Goal: Task Accomplishment & Management: Use online tool/utility

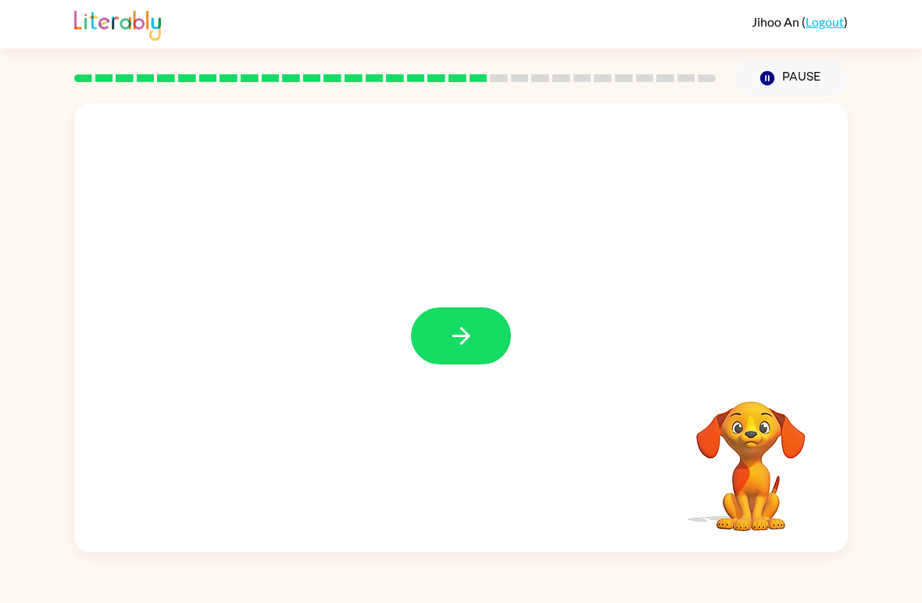
click at [494, 316] on button "button" at bounding box center [461, 335] width 100 height 57
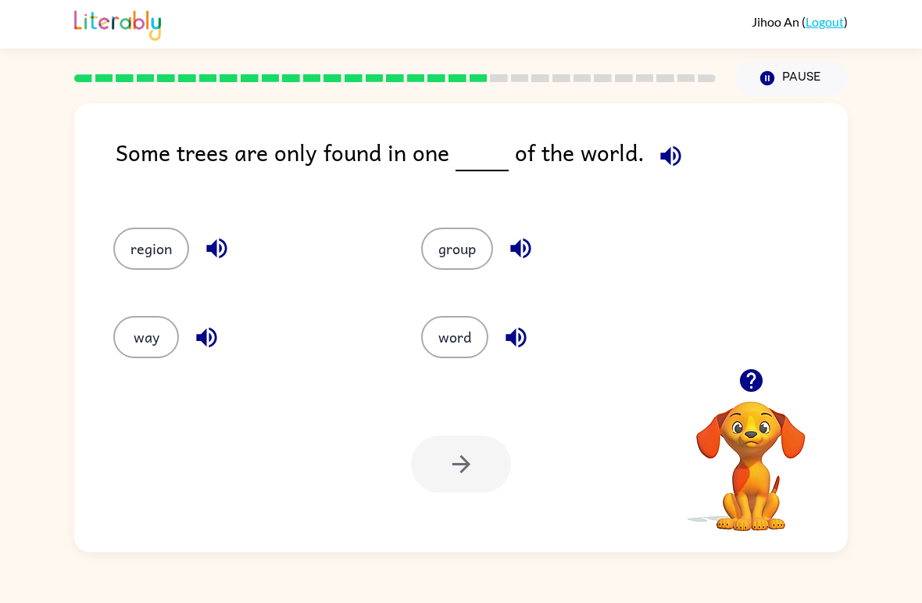
click at [663, 152] on icon "button" at bounding box center [670, 155] width 20 height 20
click at [469, 331] on button "word" at bounding box center [454, 337] width 67 height 42
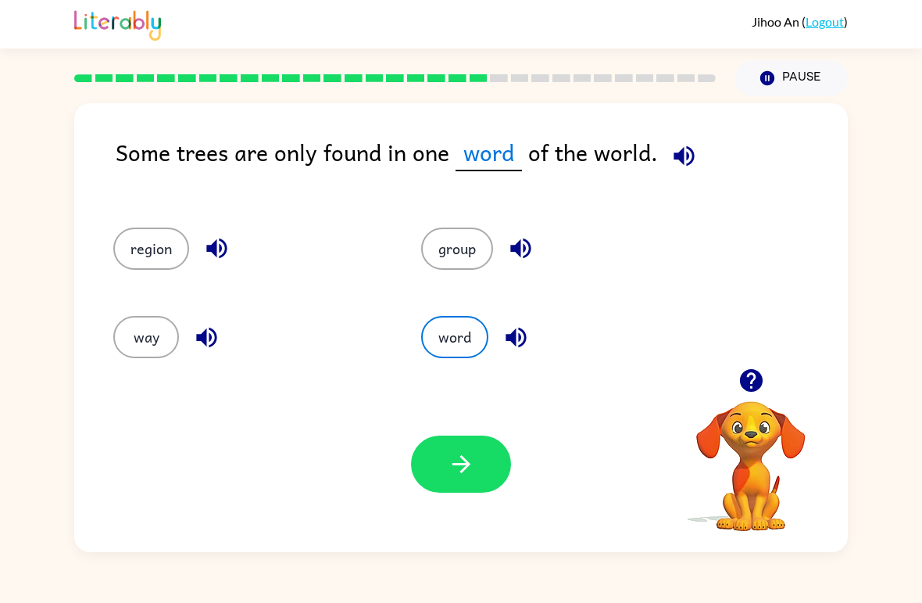
click at [455, 245] on button "group" at bounding box center [457, 248] width 72 height 42
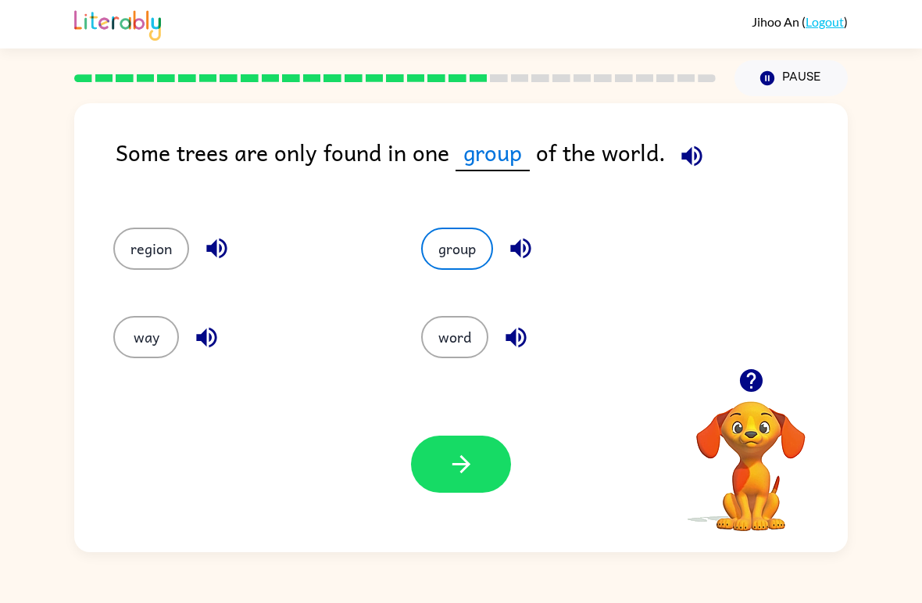
click at [134, 234] on button "region" at bounding box center [151, 248] width 76 height 42
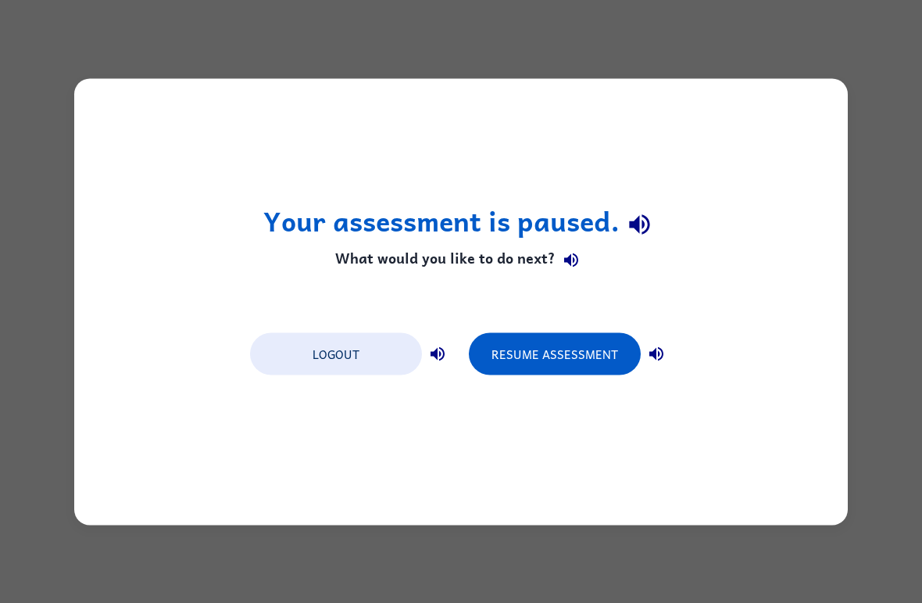
click at [917, 163] on div "Your assessment is paused. What would you like to do next? Logout Resume Assess…" at bounding box center [461, 301] width 922 height 603
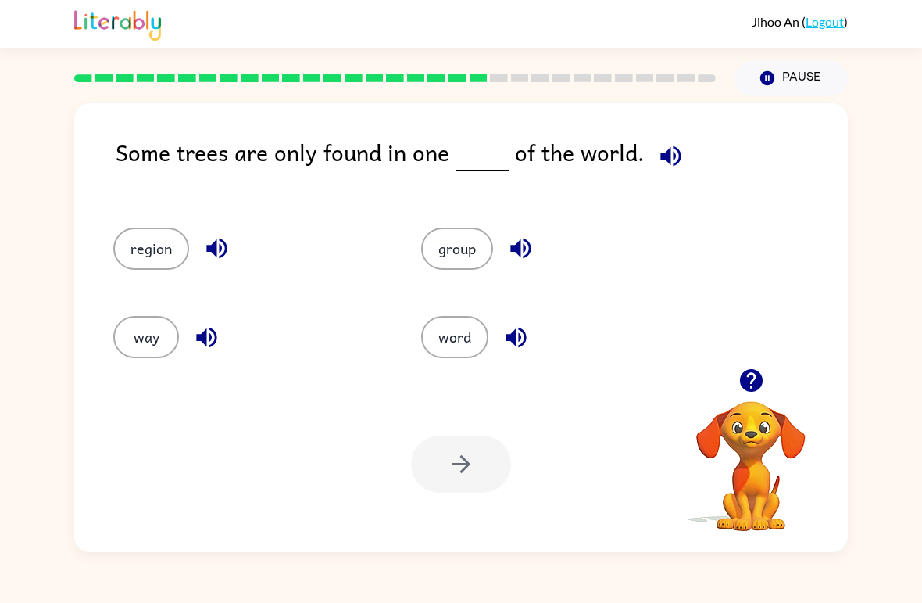
click at [146, 242] on button "region" at bounding box center [151, 248] width 76 height 42
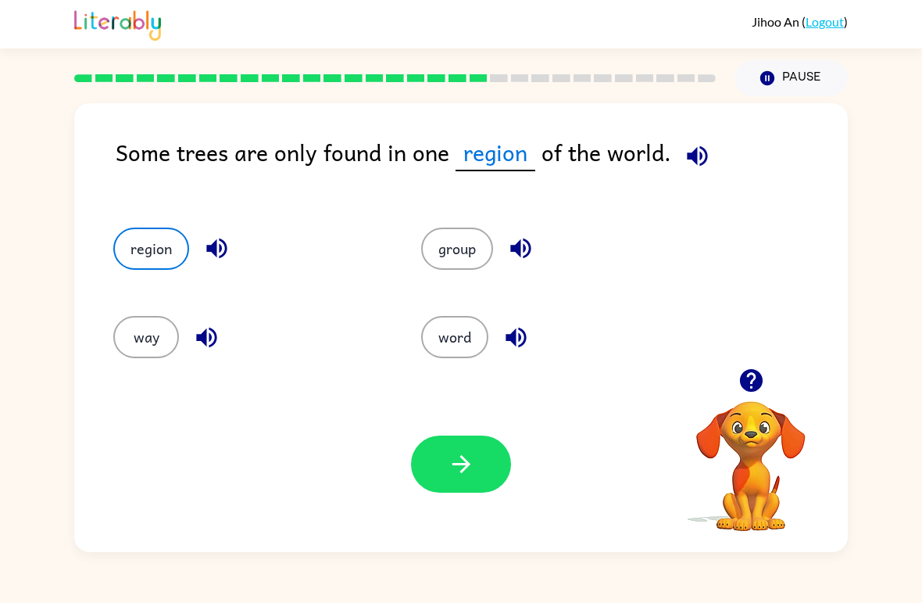
click at [473, 443] on button "button" at bounding box center [461, 463] width 100 height 57
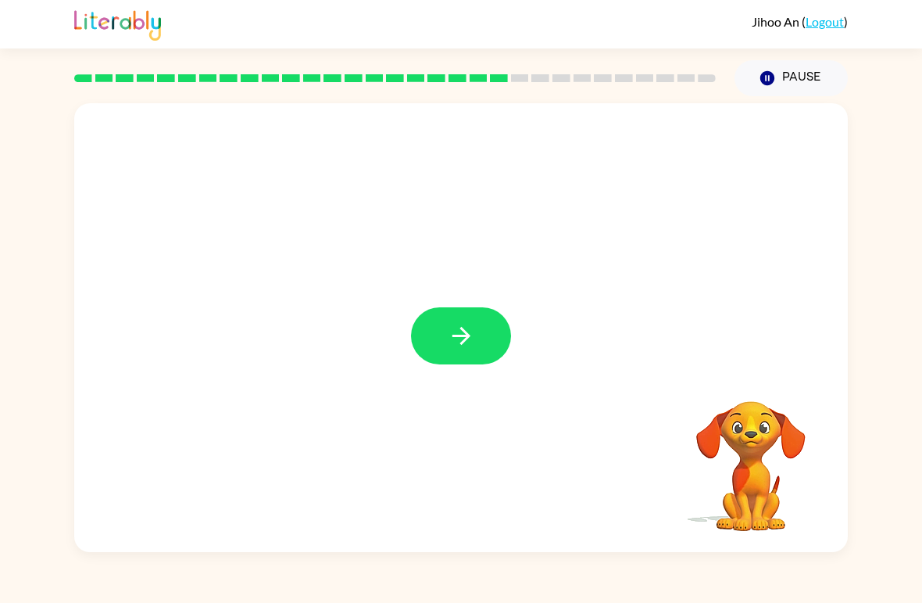
click at [474, 343] on icon "button" at bounding box center [461, 335] width 27 height 27
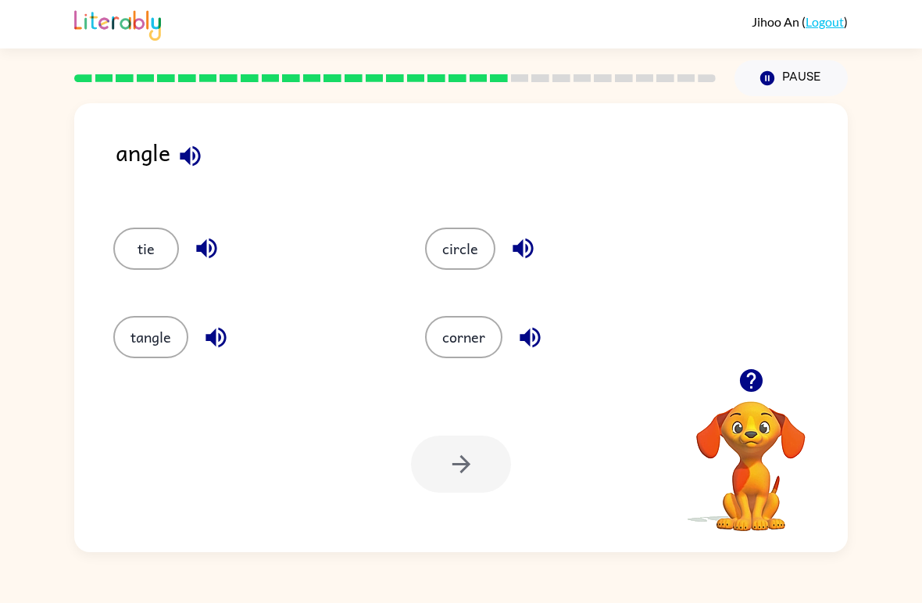
click at [478, 338] on button "corner" at bounding box center [463, 337] width 77 height 42
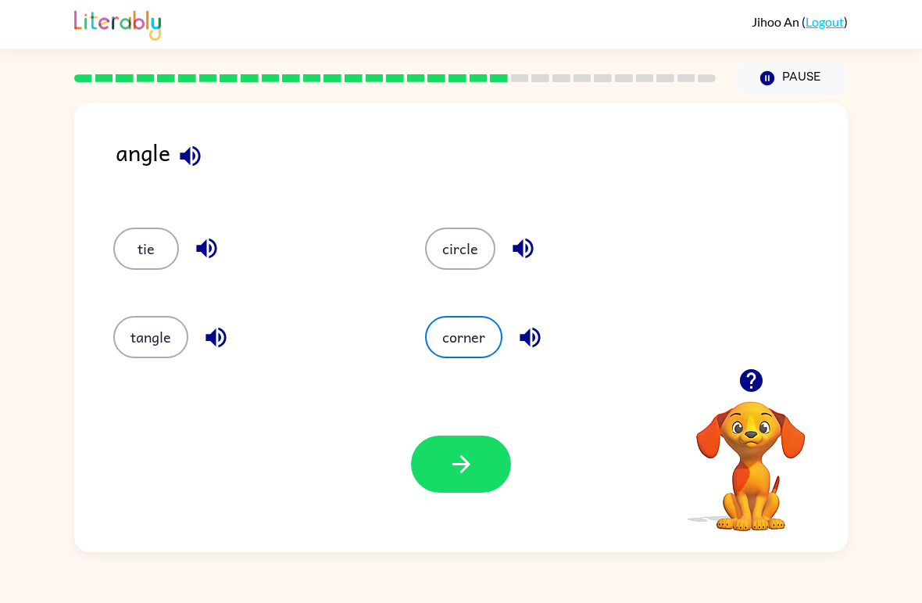
click at [464, 338] on button "corner" at bounding box center [463, 337] width 77 height 42
click at [462, 467] on icon "button" at bounding box center [461, 463] width 27 height 27
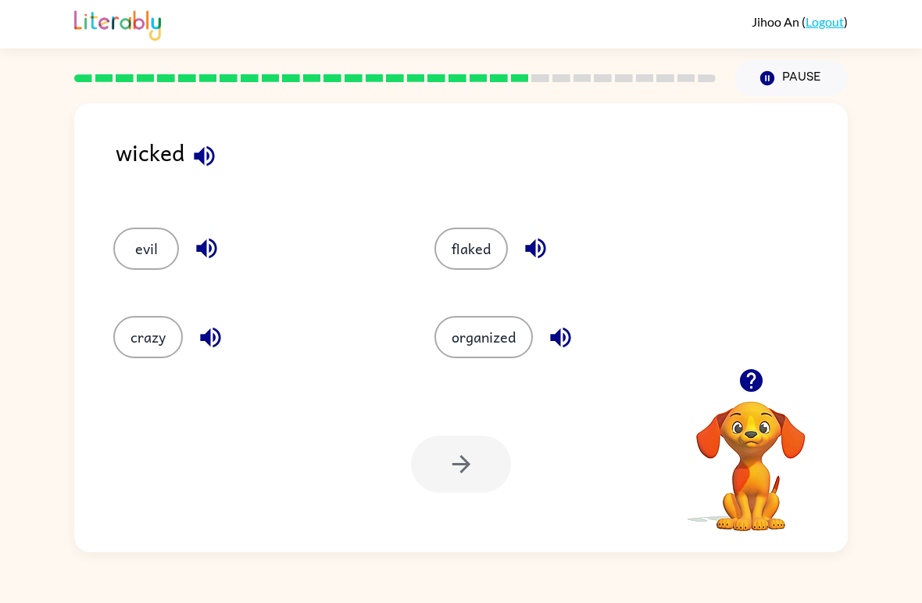
click at [201, 155] on icon "button" at bounding box center [204, 155] width 20 height 20
click at [201, 152] on icon "button" at bounding box center [204, 155] width 20 height 20
click at [130, 249] on button "evil" at bounding box center [146, 248] width 66 height 42
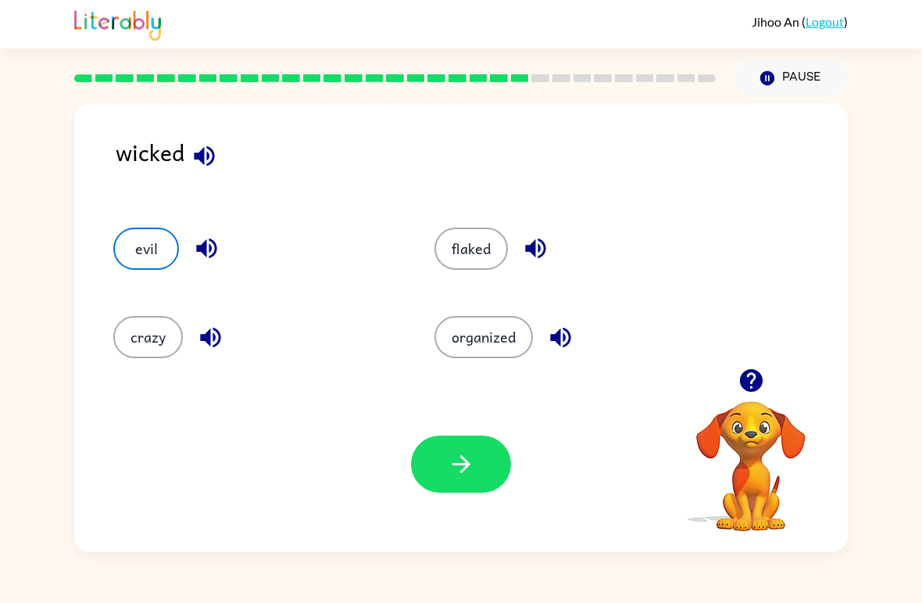
click at [138, 324] on button "crazy" at bounding box center [148, 337] width 70 height 42
click at [474, 262] on button "flaked" at bounding box center [471, 248] width 73 height 42
click at [475, 463] on button "button" at bounding box center [461, 463] width 100 height 57
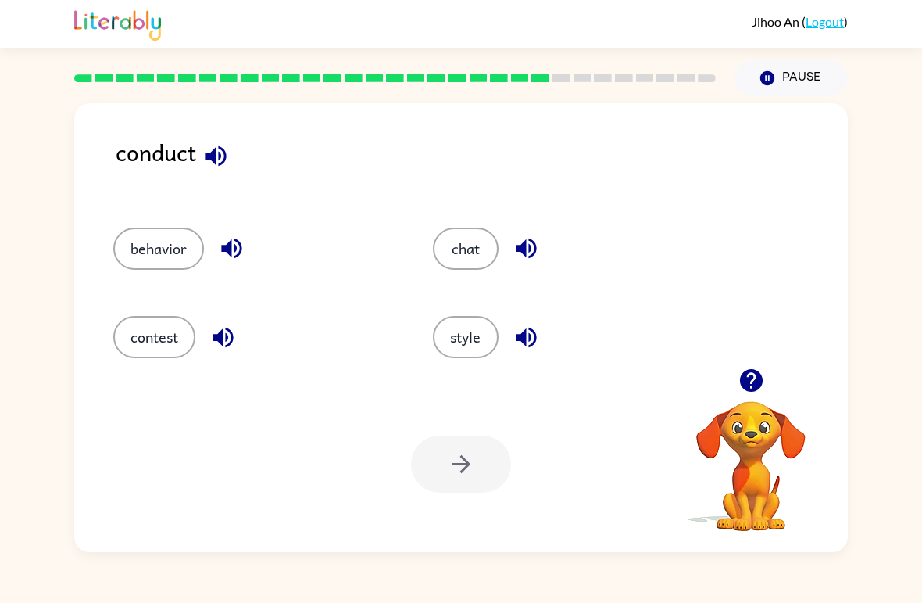
click at [236, 250] on icon "button" at bounding box center [231, 248] width 20 height 20
click at [237, 348] on icon "button" at bounding box center [222, 337] width 27 height 27
click at [526, 240] on icon "button" at bounding box center [526, 247] width 27 height 27
click at [528, 342] on icon "button" at bounding box center [526, 337] width 27 height 27
click at [156, 335] on button "contest" at bounding box center [154, 337] width 82 height 42
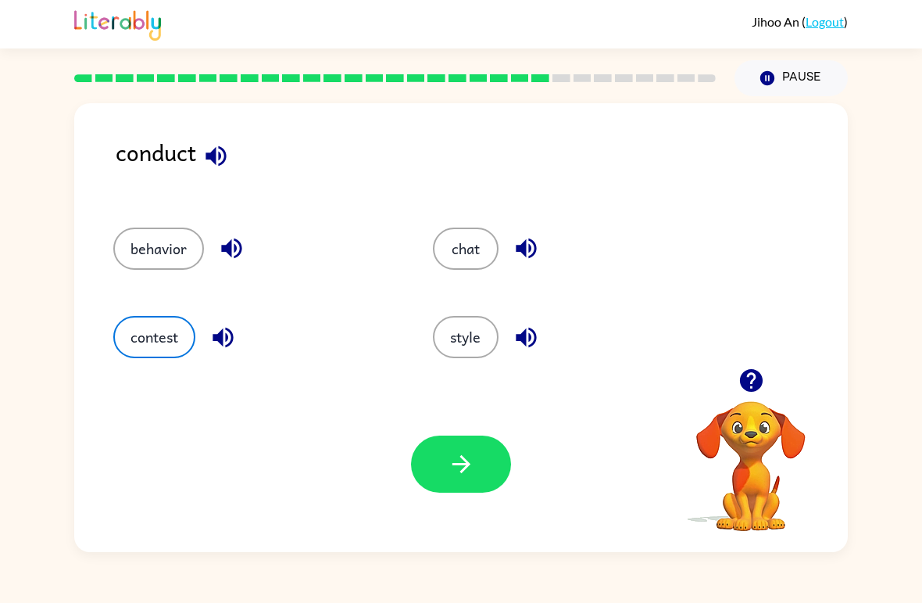
click at [480, 447] on button "button" at bounding box center [461, 463] width 100 height 57
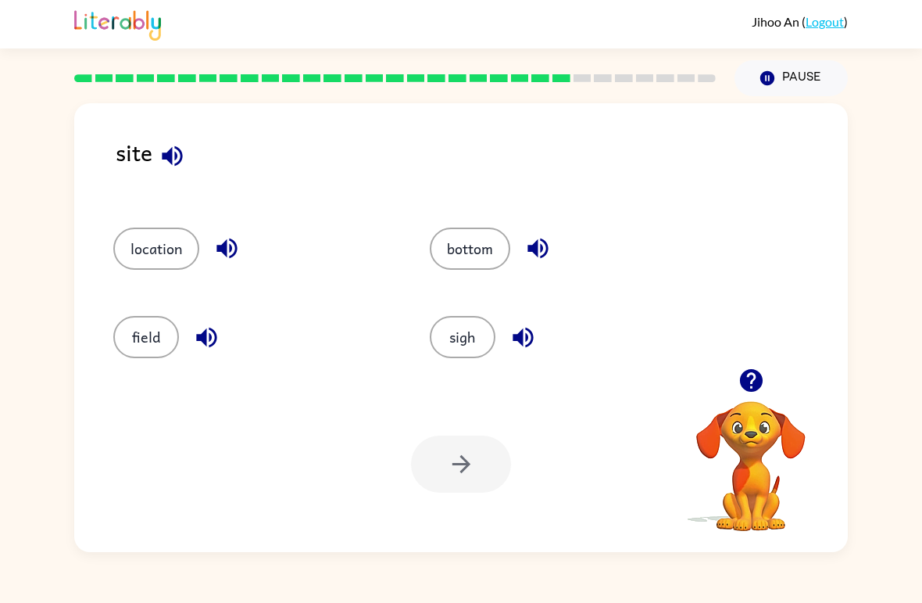
click at [160, 345] on button "field" at bounding box center [146, 337] width 66 height 42
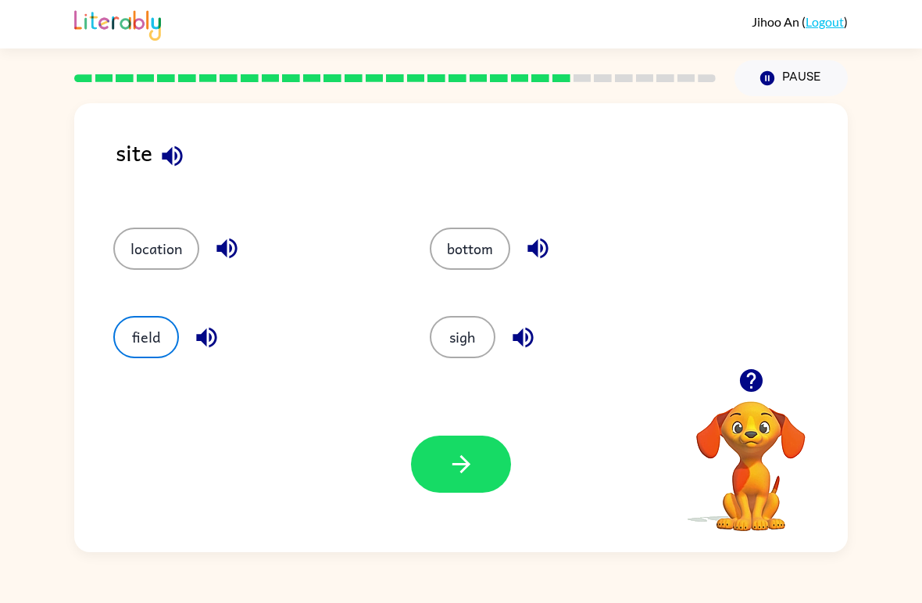
click at [468, 453] on icon "button" at bounding box center [461, 463] width 27 height 27
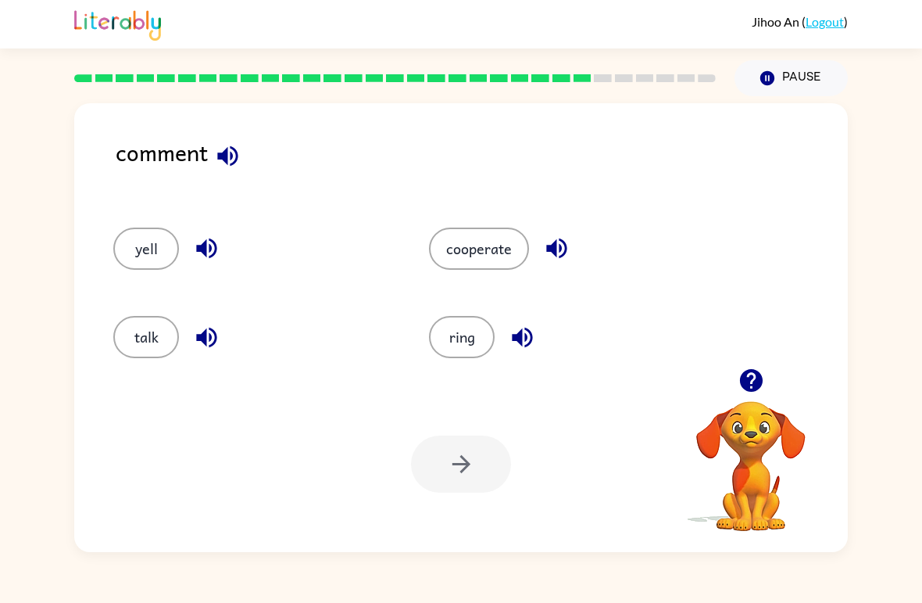
click at [247, 152] on button "button" at bounding box center [228, 156] width 40 height 40
click at [241, 167] on icon "button" at bounding box center [227, 155] width 27 height 27
click at [238, 158] on icon "button" at bounding box center [227, 155] width 20 height 20
click at [237, 154] on icon "button" at bounding box center [227, 155] width 20 height 20
click at [561, 254] on icon "button" at bounding box center [556, 247] width 27 height 27
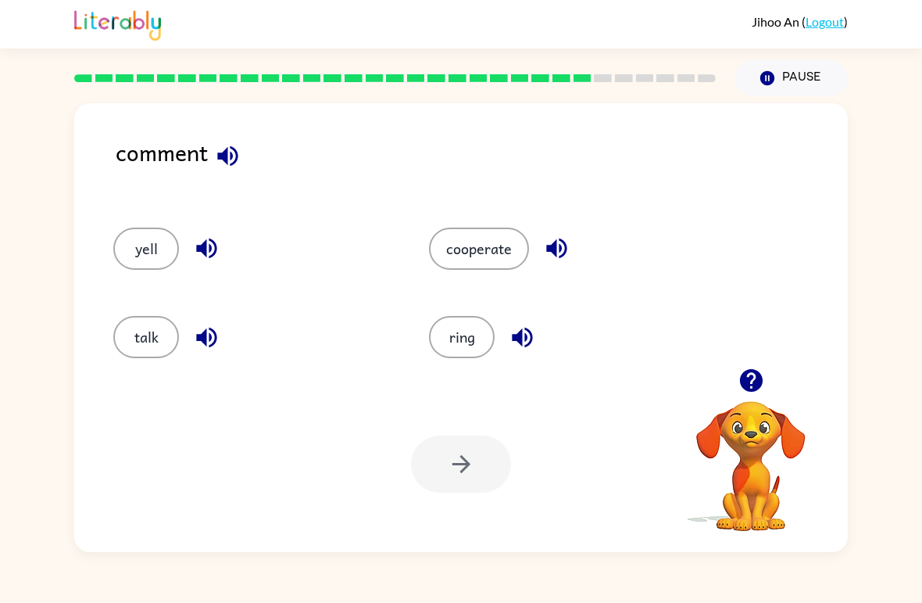
click at [533, 335] on icon "button" at bounding box center [522, 337] width 27 height 27
click at [202, 349] on icon "button" at bounding box center [206, 337] width 27 height 27
click at [215, 239] on icon "button" at bounding box center [206, 247] width 27 height 27
click at [158, 261] on button "yell" at bounding box center [146, 248] width 66 height 42
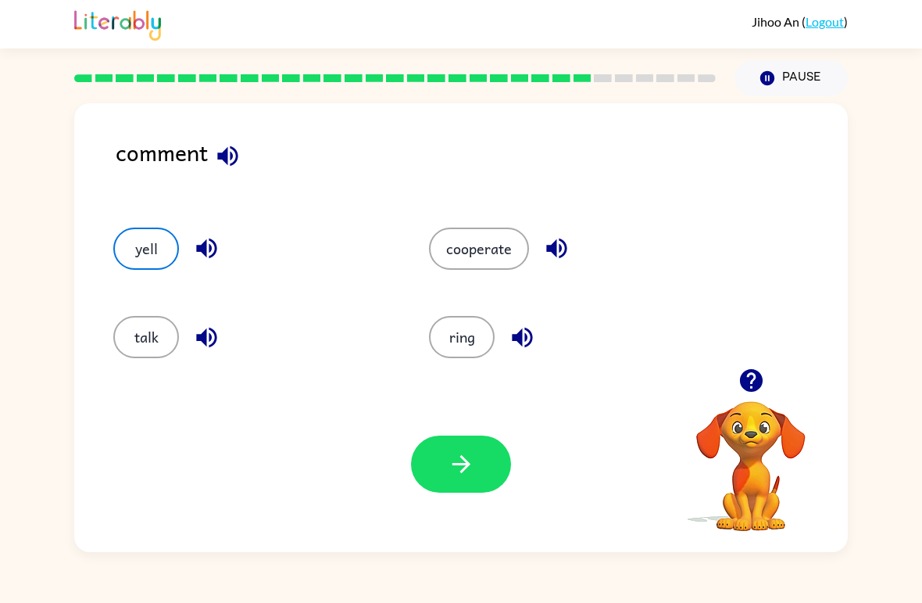
click at [494, 256] on button "cooperate" at bounding box center [479, 248] width 100 height 42
click at [455, 453] on icon "button" at bounding box center [461, 463] width 27 height 27
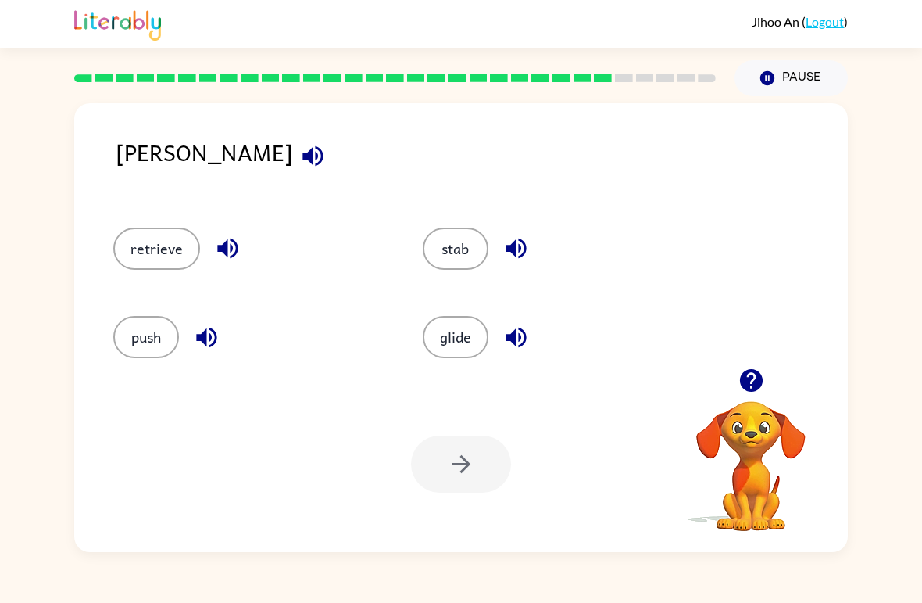
click at [299, 163] on icon "button" at bounding box center [312, 155] width 27 height 27
click at [222, 238] on icon "button" at bounding box center [227, 247] width 27 height 27
click at [212, 340] on icon "button" at bounding box center [206, 337] width 27 height 27
click at [518, 253] on icon "button" at bounding box center [516, 248] width 20 height 20
click at [517, 338] on icon "button" at bounding box center [516, 337] width 27 height 27
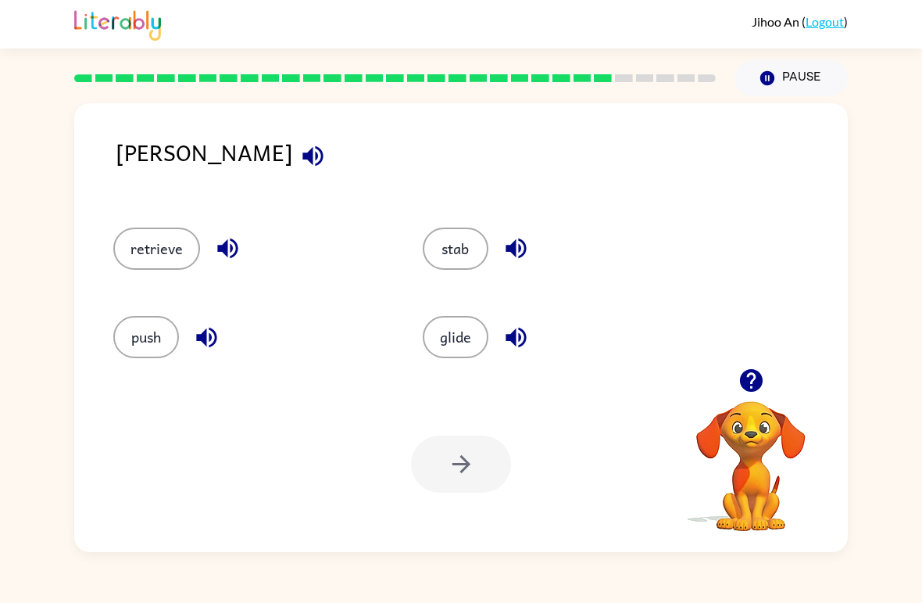
click at [299, 152] on icon "button" at bounding box center [312, 155] width 27 height 27
click at [475, 320] on button "glide" at bounding box center [456, 337] width 66 height 42
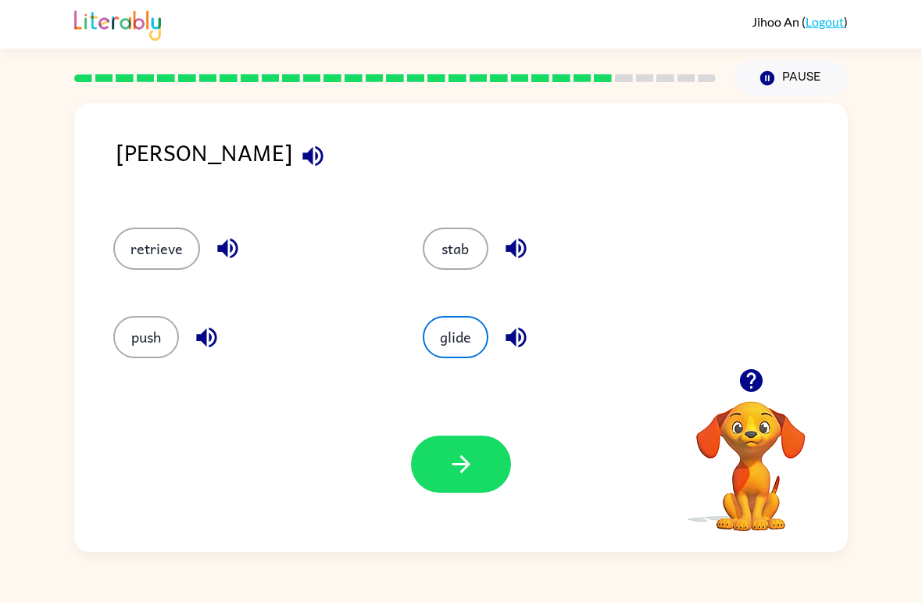
click at [456, 452] on icon "button" at bounding box center [461, 463] width 27 height 27
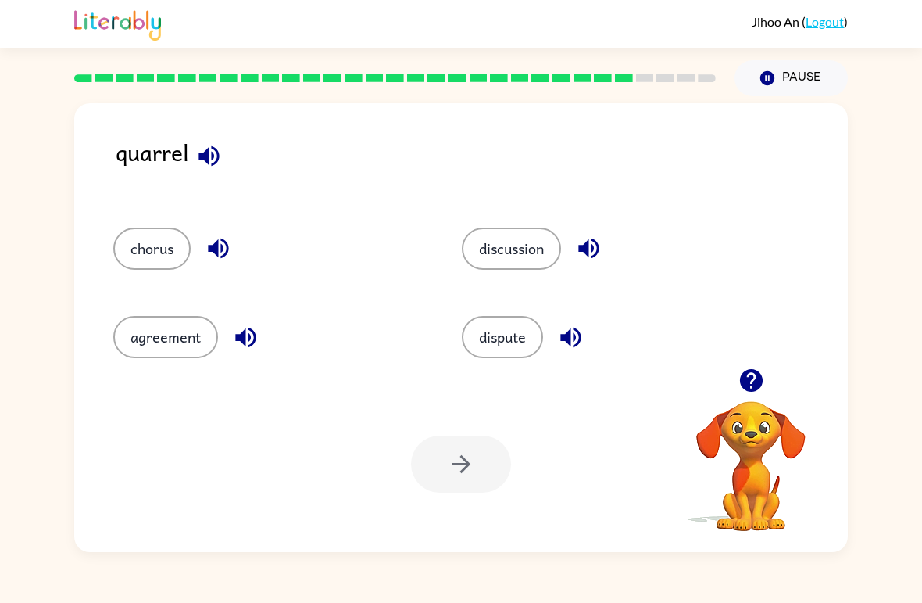
click at [216, 155] on icon "button" at bounding box center [208, 155] width 27 height 27
click at [223, 154] on icon "button" at bounding box center [208, 155] width 27 height 27
click at [227, 234] on button "button" at bounding box center [219, 248] width 40 height 40
click at [250, 330] on icon "button" at bounding box center [245, 337] width 20 height 20
click at [601, 267] on button "button" at bounding box center [589, 248] width 40 height 40
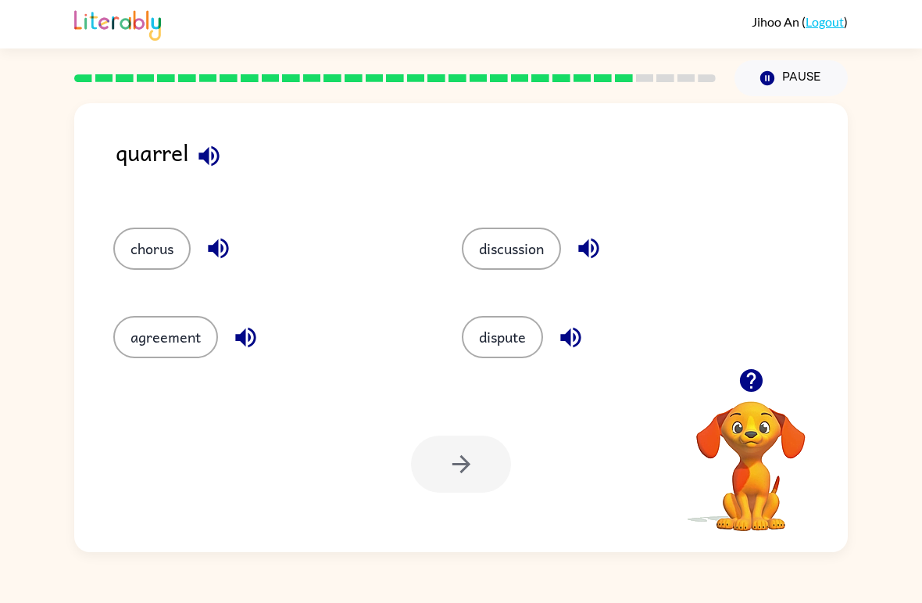
click at [571, 336] on icon "button" at bounding box center [570, 337] width 20 height 20
click at [510, 334] on button "dispute" at bounding box center [502, 337] width 81 height 42
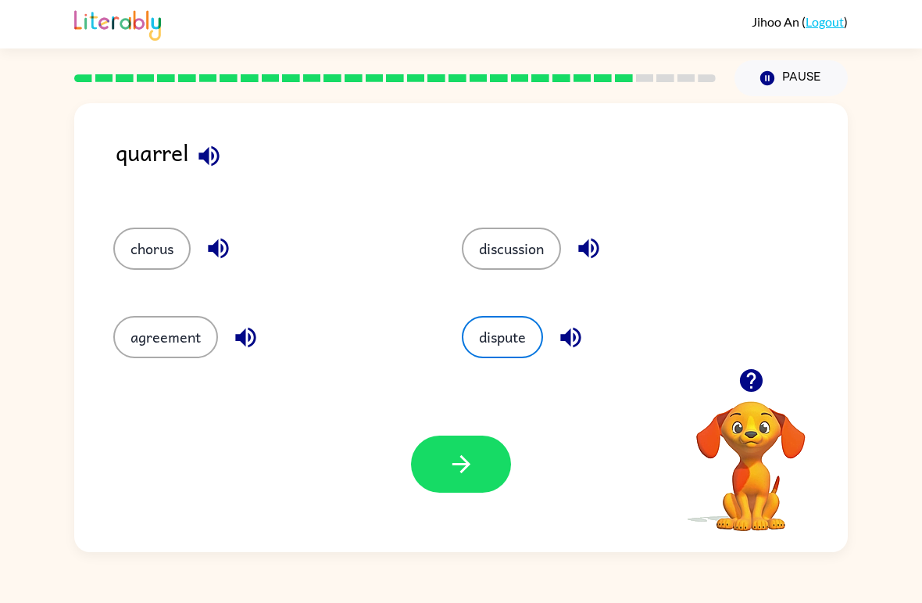
click at [422, 475] on button "button" at bounding box center [461, 463] width 100 height 57
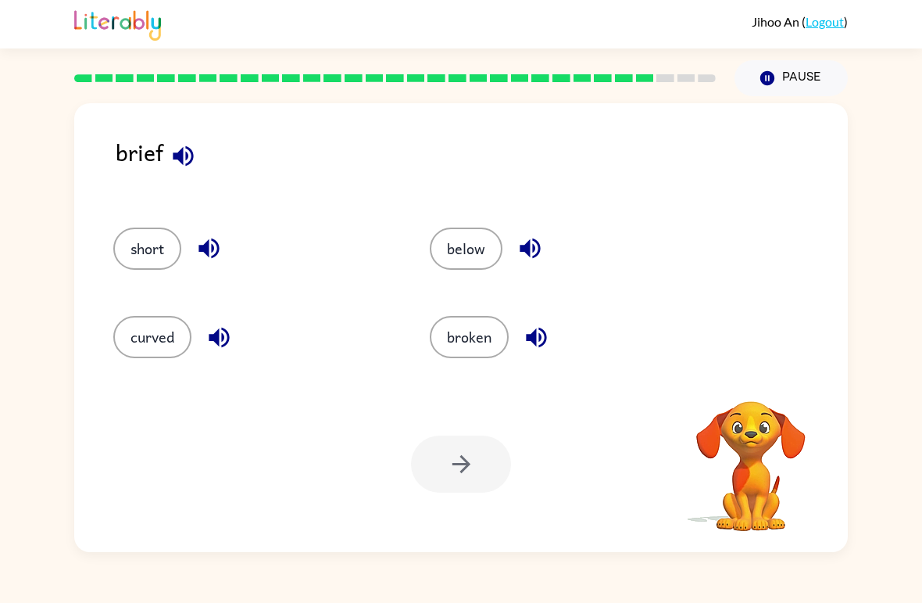
click at [198, 148] on button "button" at bounding box center [183, 156] width 40 height 40
click at [227, 249] on button "button" at bounding box center [209, 248] width 40 height 40
click at [236, 315] on div "curved" at bounding box center [242, 330] width 317 height 88
click at [237, 343] on button "button" at bounding box center [219, 337] width 40 height 40
click at [535, 247] on icon "button" at bounding box center [530, 247] width 27 height 27
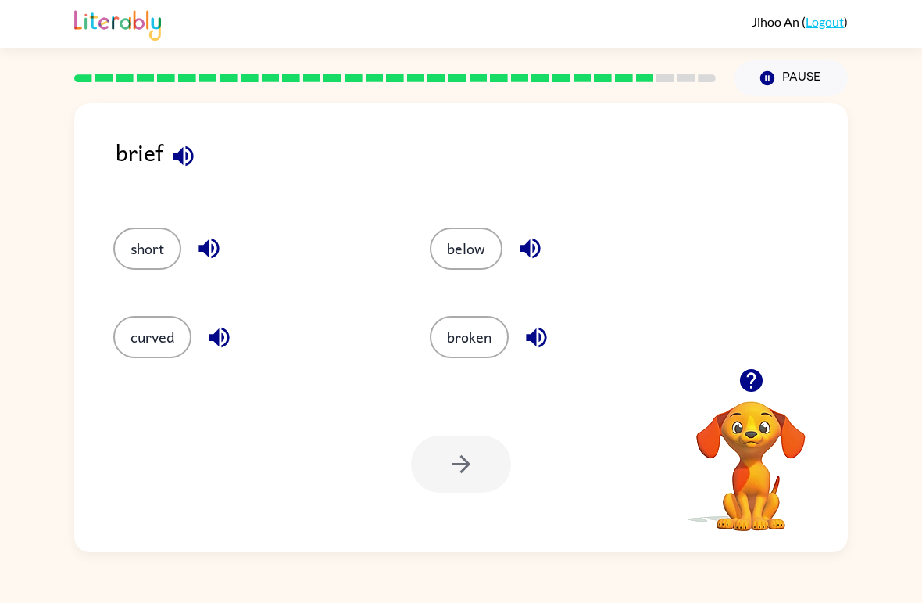
click at [534, 340] on icon "button" at bounding box center [536, 337] width 20 height 20
click at [155, 317] on button "curved" at bounding box center [152, 337] width 78 height 42
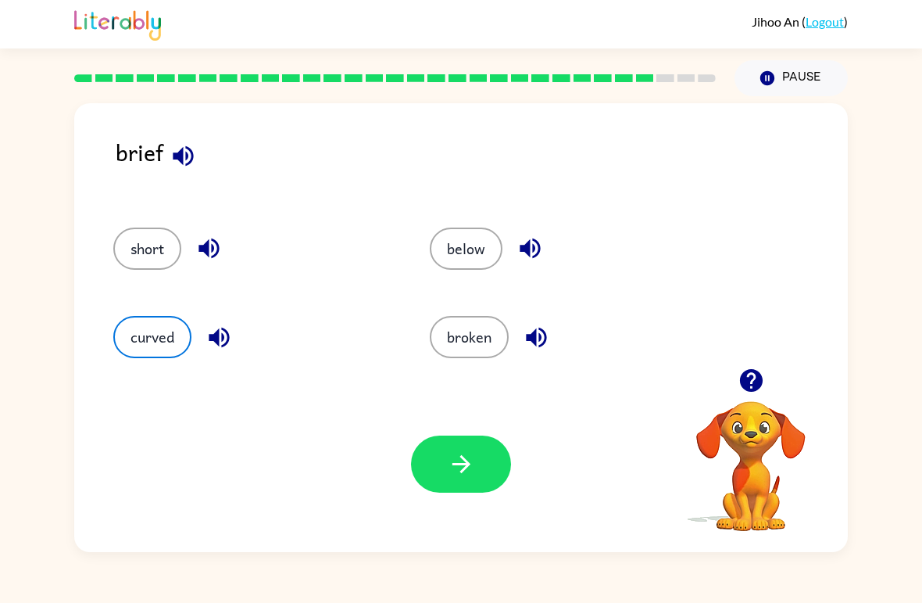
click at [463, 456] on icon "button" at bounding box center [461, 463] width 27 height 27
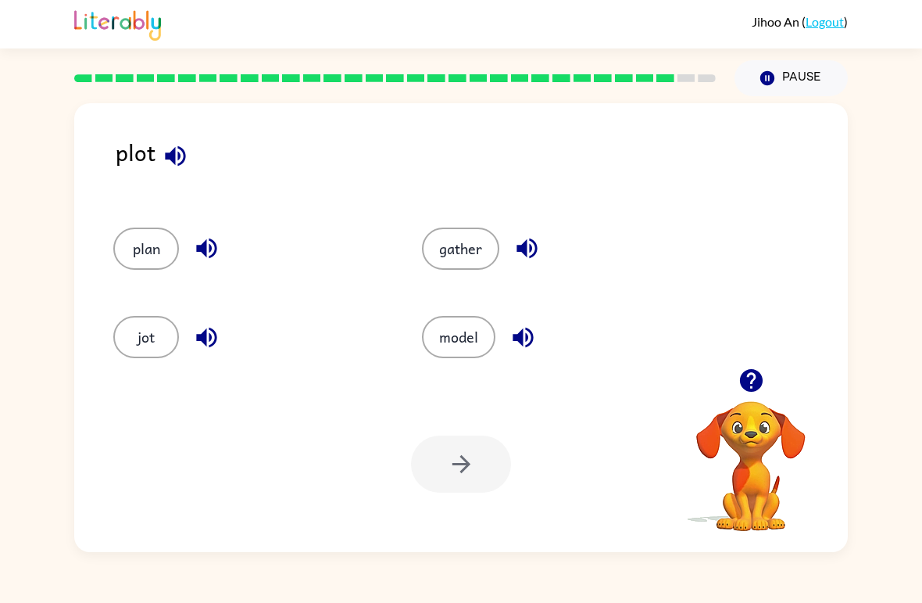
click at [141, 330] on button "jot" at bounding box center [146, 337] width 66 height 42
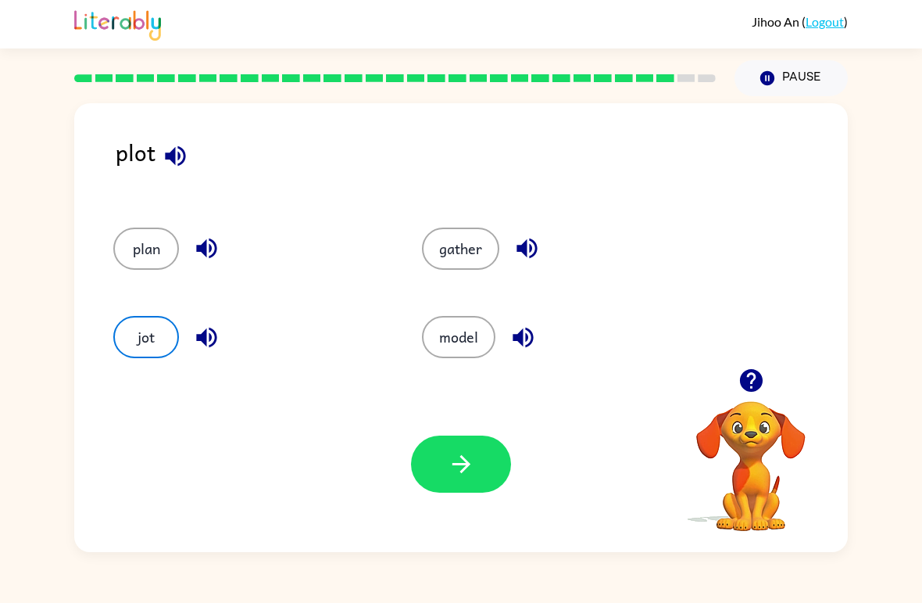
click at [175, 152] on icon "button" at bounding box center [175, 155] width 20 height 20
click at [477, 457] on button "button" at bounding box center [461, 463] width 100 height 57
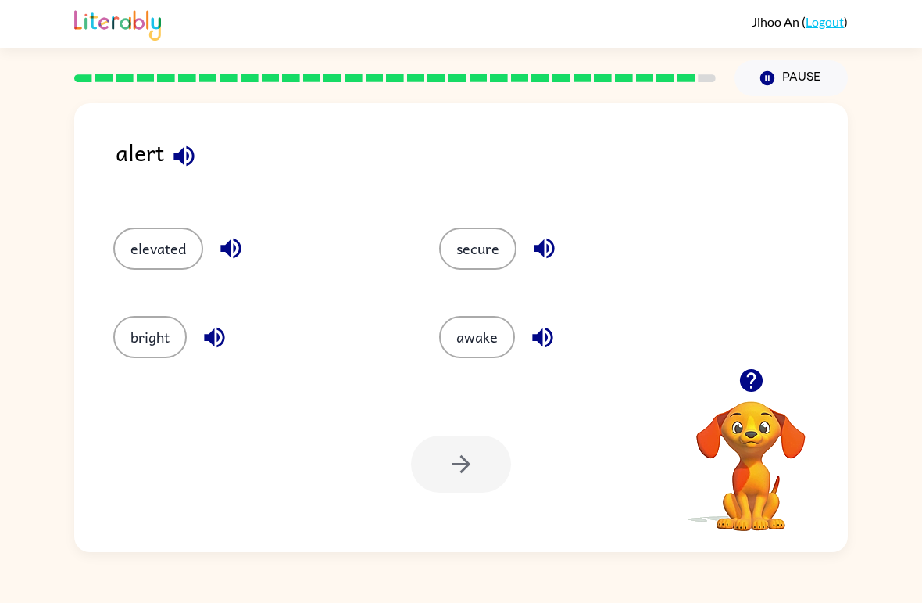
click at [176, 145] on icon "button" at bounding box center [183, 155] width 27 height 27
click at [242, 255] on icon "button" at bounding box center [230, 247] width 27 height 27
click at [216, 346] on icon "button" at bounding box center [214, 337] width 27 height 27
click at [549, 239] on icon "button" at bounding box center [544, 247] width 27 height 27
click at [544, 338] on icon "button" at bounding box center [542, 337] width 27 height 27
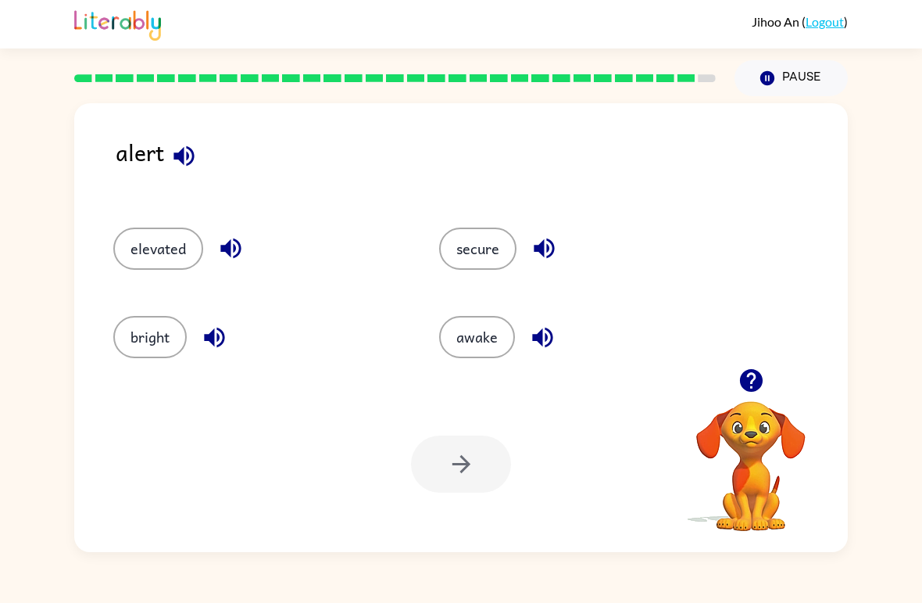
click at [177, 163] on icon "button" at bounding box center [183, 155] width 27 height 27
click at [188, 117] on div "alert elevated secure bright awake Your browser must support playing .mp4 files…" at bounding box center [461, 327] width 774 height 449
click at [191, 145] on icon "button" at bounding box center [183, 155] width 27 height 27
click at [182, 148] on icon "button" at bounding box center [183, 155] width 27 height 27
click at [191, 145] on icon "button" at bounding box center [183, 155] width 27 height 27
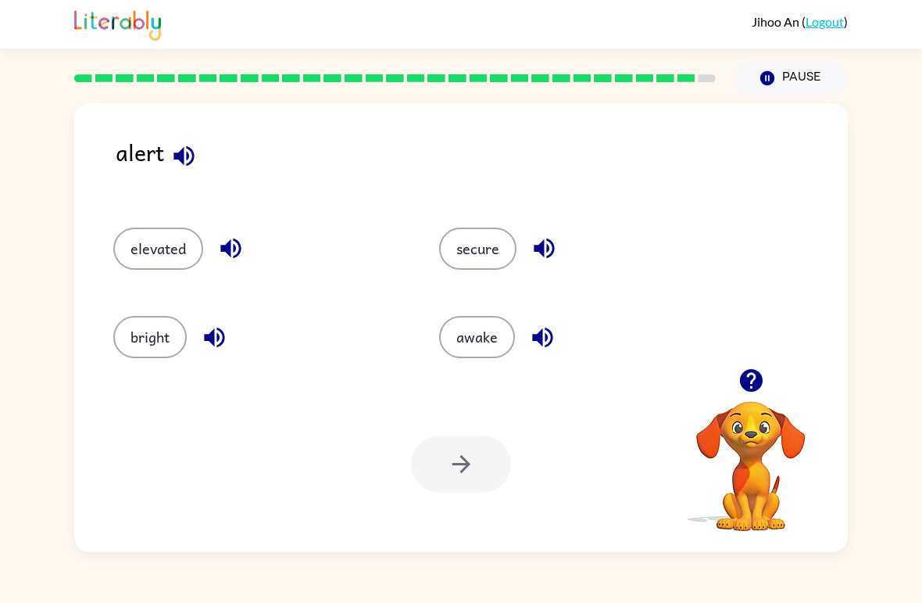
click at [188, 150] on icon "button" at bounding box center [184, 155] width 20 height 20
click at [156, 358] on button "bright" at bounding box center [149, 337] width 73 height 42
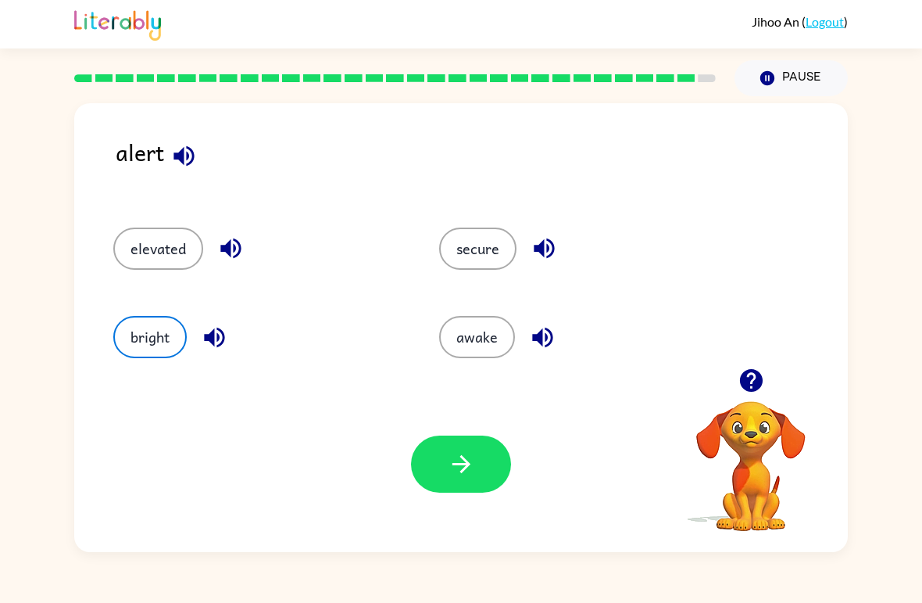
click at [488, 246] on button "secure" at bounding box center [477, 248] width 77 height 42
click at [461, 463] on icon "button" at bounding box center [461, 463] width 27 height 27
